Goal: Task Accomplishment & Management: Manage account settings

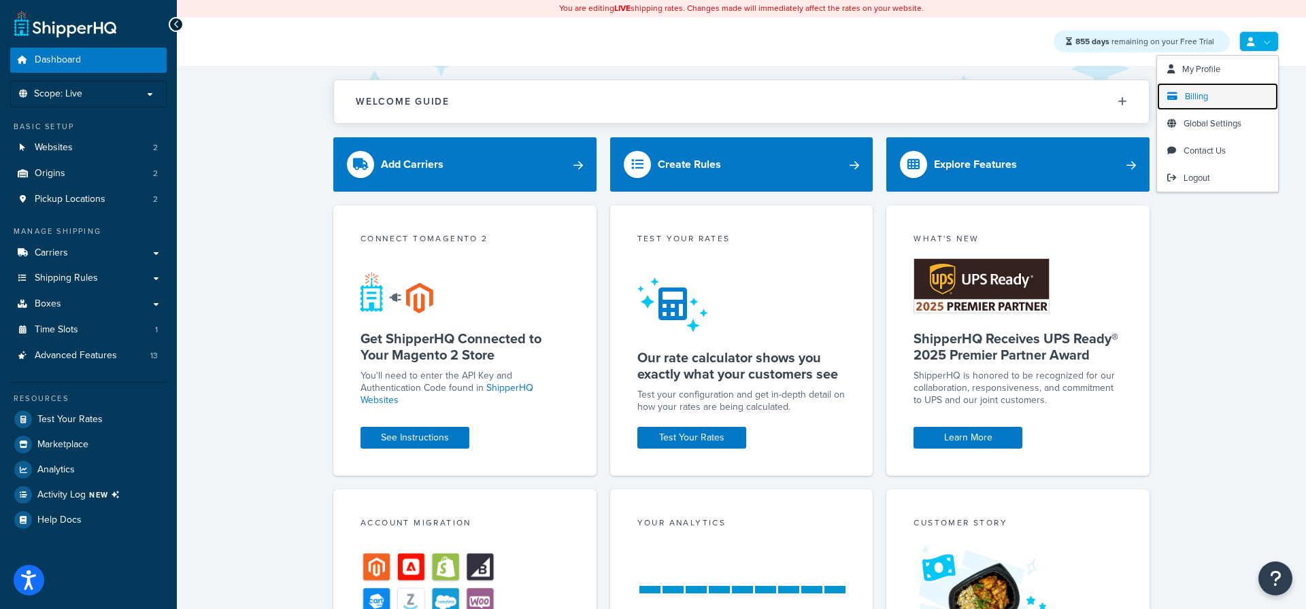
click at [1208, 93] on link "Billing" at bounding box center [1217, 96] width 121 height 27
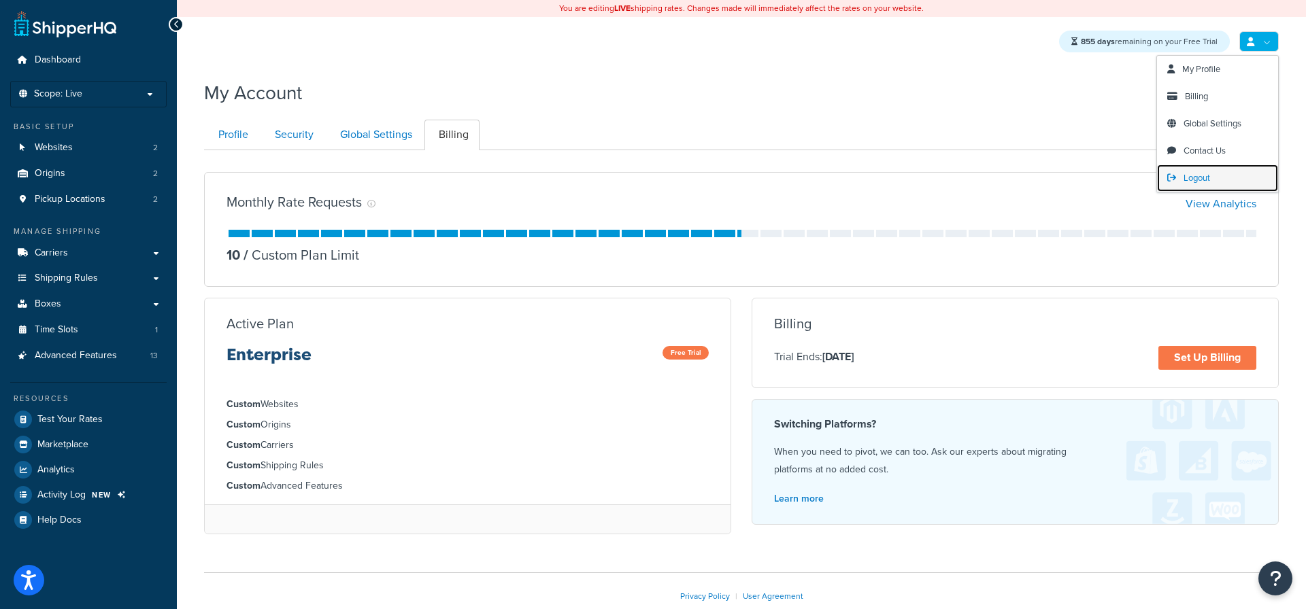
click at [1194, 178] on span "Logout" at bounding box center [1197, 177] width 27 height 13
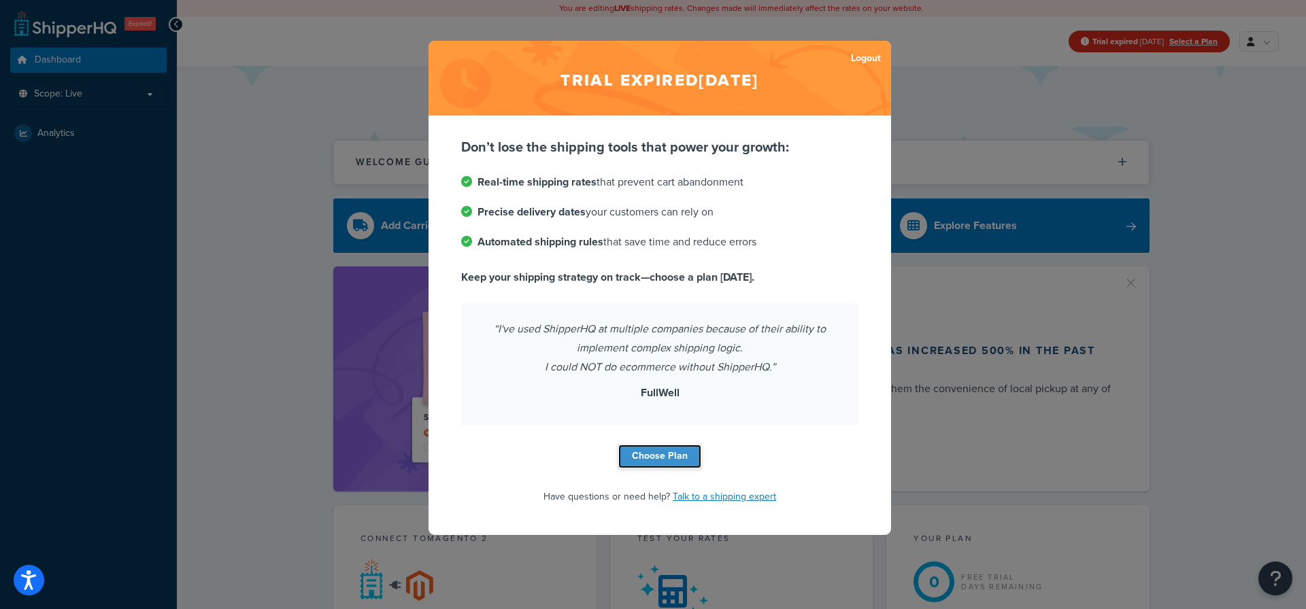
click at [663, 461] on link "Choose Plan" at bounding box center [659, 457] width 83 height 24
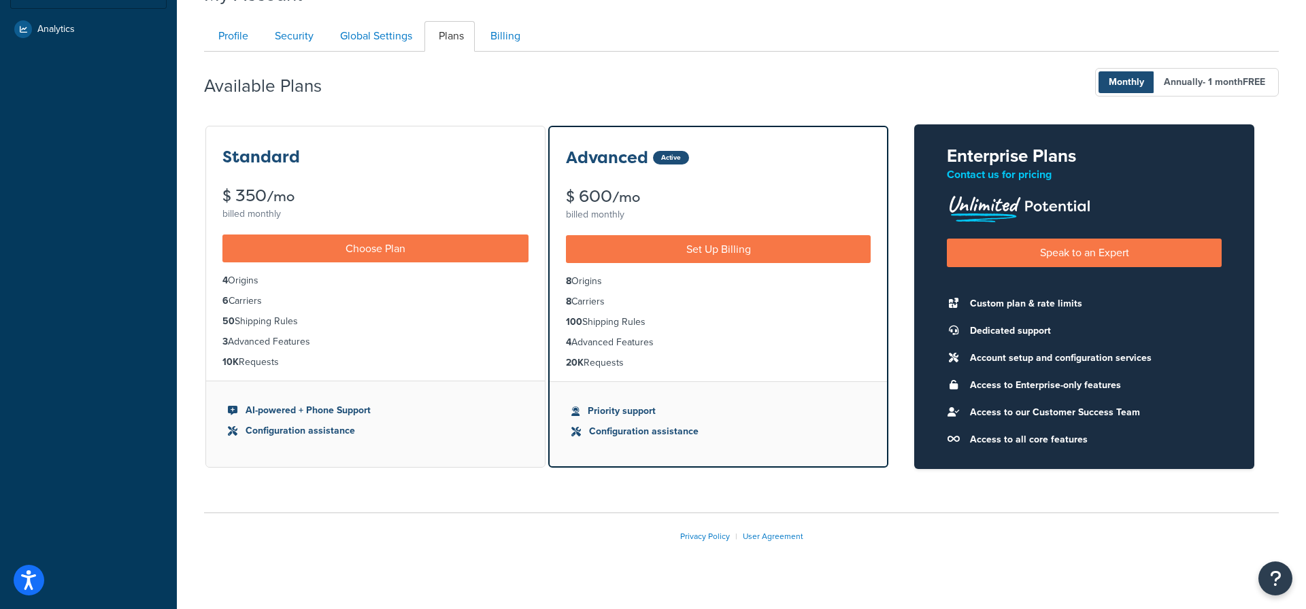
scroll to position [3, 0]
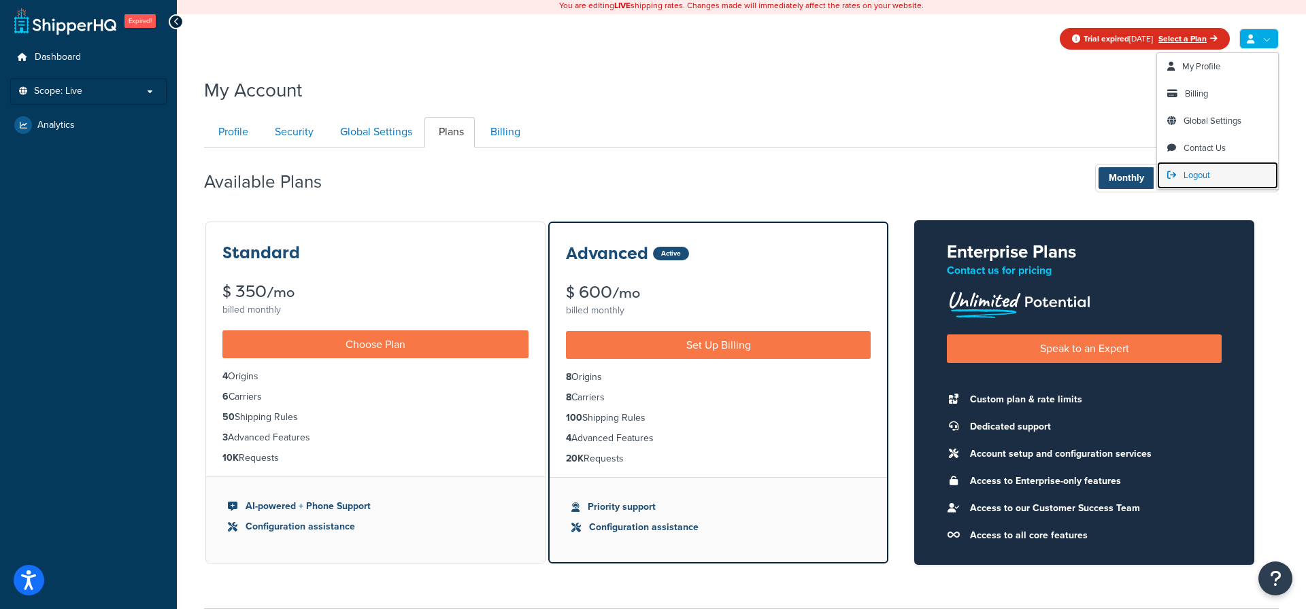
click at [1198, 166] on link "Logout" at bounding box center [1217, 175] width 121 height 27
